Goal: Information Seeking & Learning: Learn about a topic

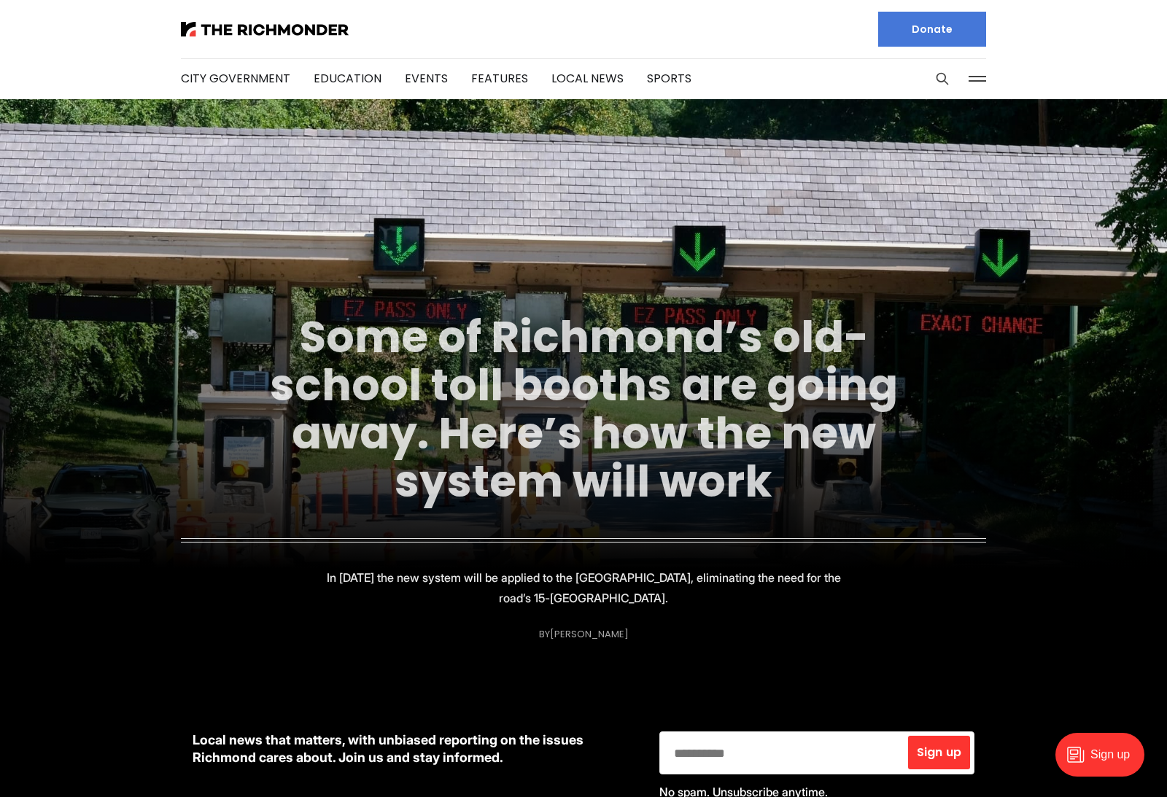
click at [622, 362] on link "Some of Richmond’s old-school toll booths are going away. Here’s how the new sy…" at bounding box center [584, 409] width 628 height 206
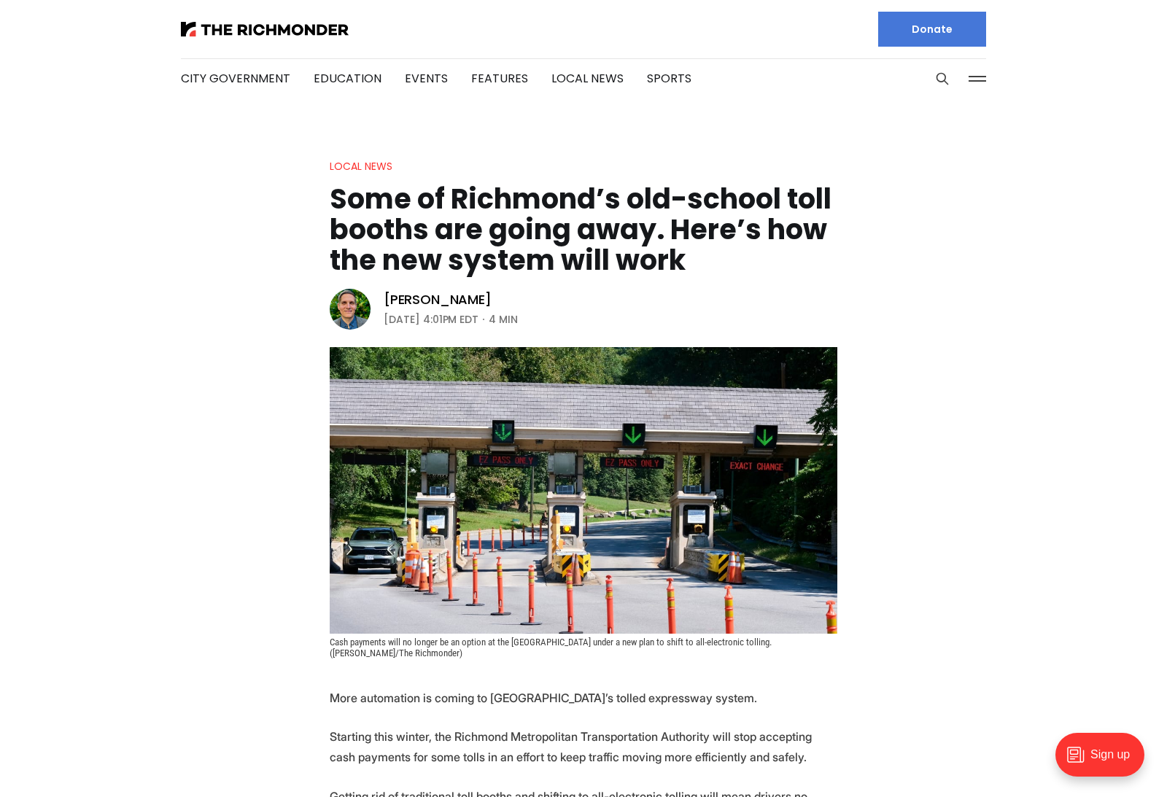
click at [297, 20] on div at bounding box center [376, 29] width 391 height 58
click at [289, 22] on img at bounding box center [265, 29] width 168 height 15
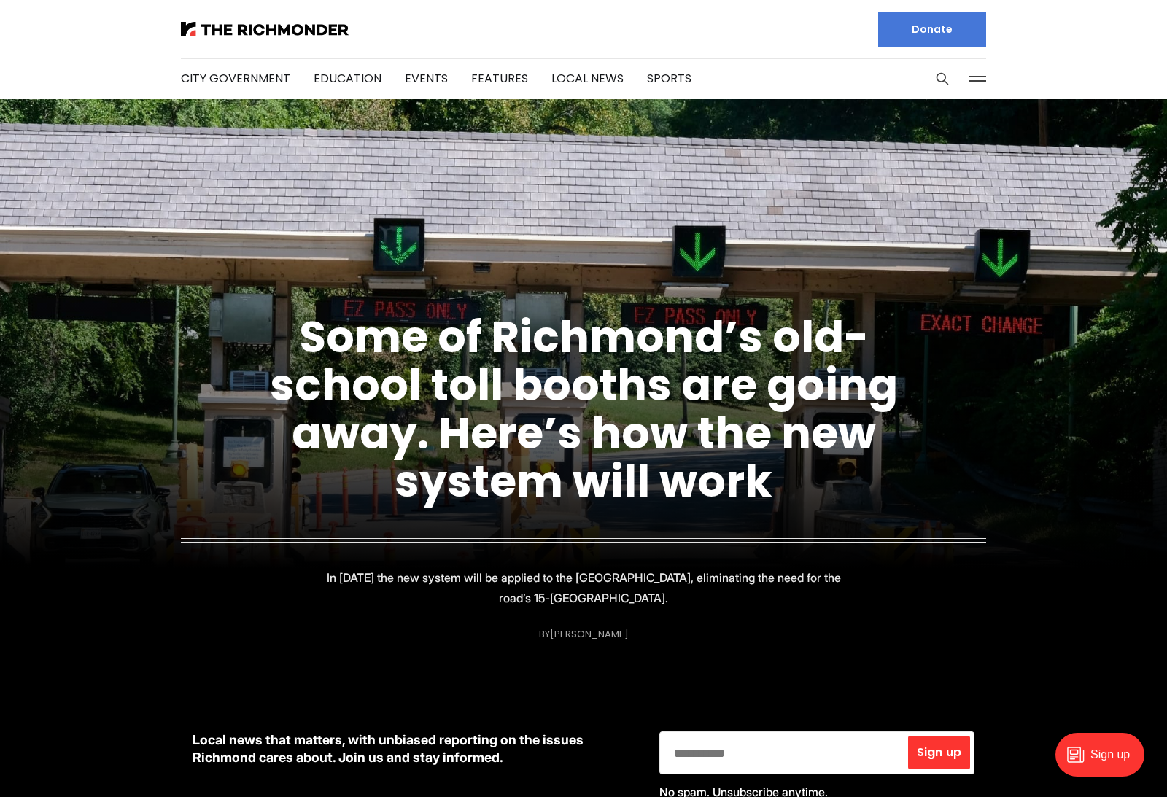
click at [223, 64] on li "City Government" at bounding box center [235, 78] width 109 height 79
click at [221, 34] on img at bounding box center [265, 29] width 168 height 15
